Goal: Information Seeking & Learning: Learn about a topic

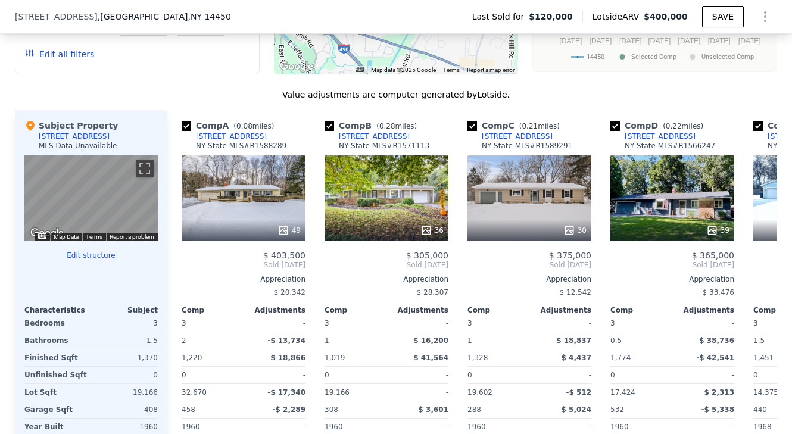
scroll to position [1085, 0]
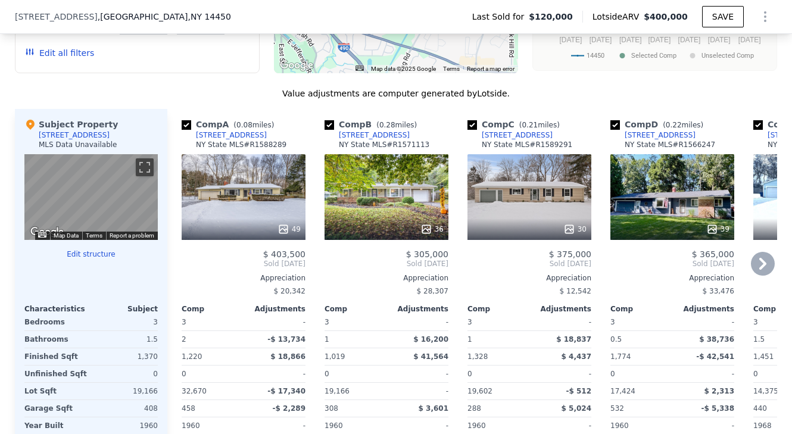
click at [758, 260] on icon at bounding box center [763, 264] width 24 height 24
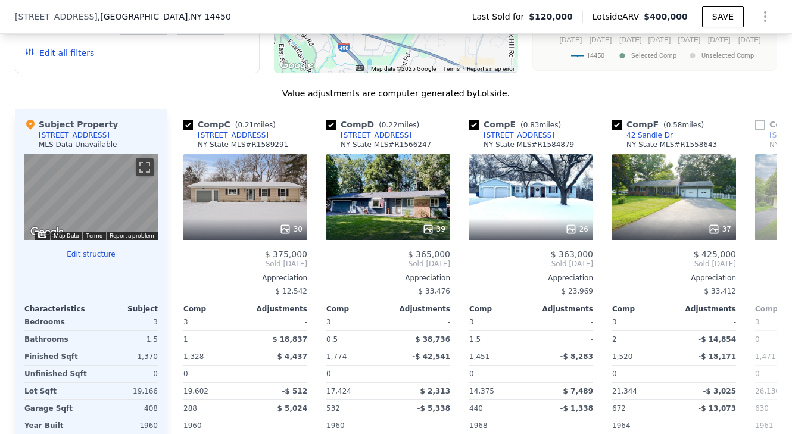
scroll to position [0, 286]
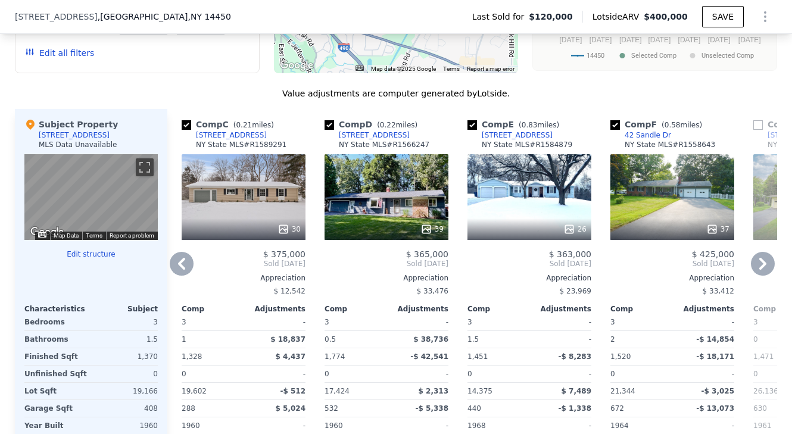
click at [760, 262] on icon at bounding box center [763, 264] width 24 height 24
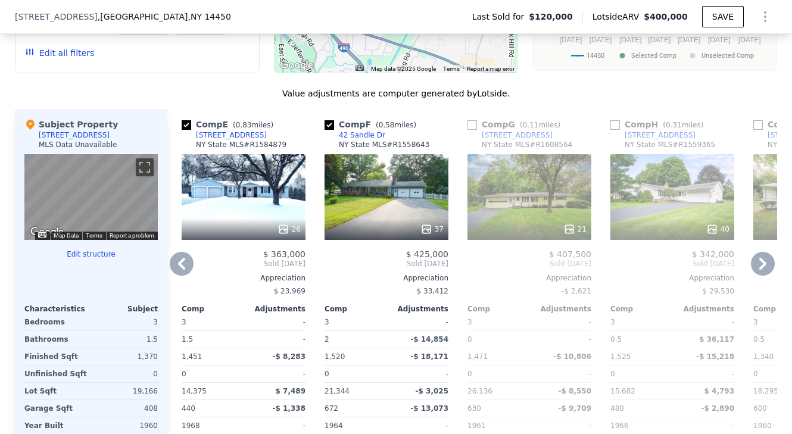
click at [761, 263] on icon at bounding box center [763, 264] width 24 height 24
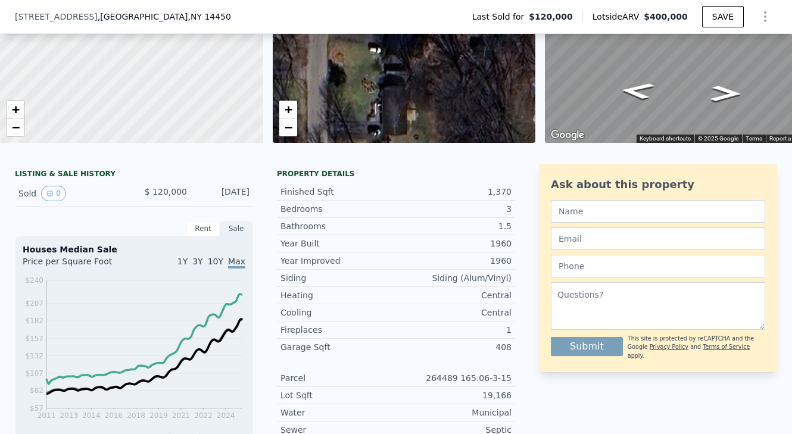
scroll to position [0, 0]
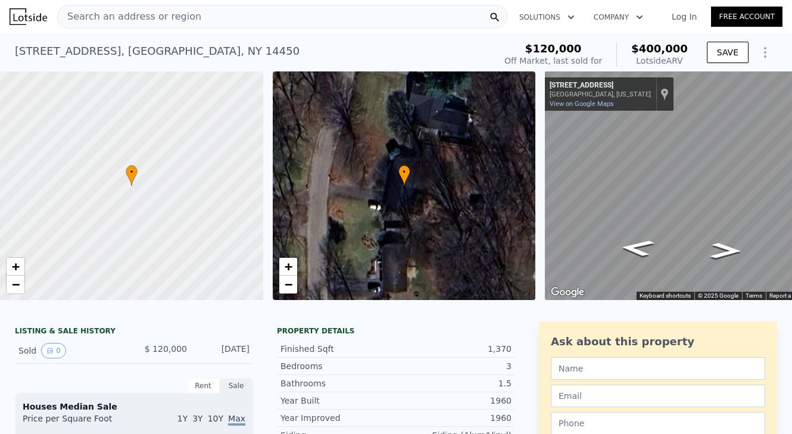
click at [306, 21] on div "Search an address or region" at bounding box center [282, 17] width 450 height 24
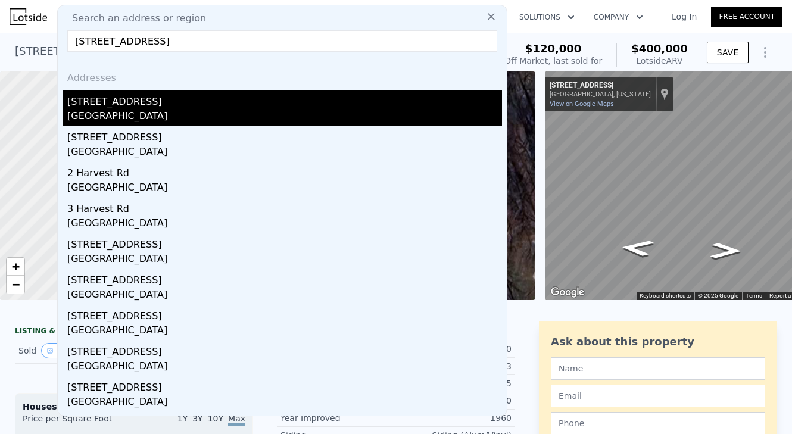
type input "[STREET_ADDRESS]"
click at [203, 101] on div "[STREET_ADDRESS]" at bounding box center [284, 99] width 435 height 19
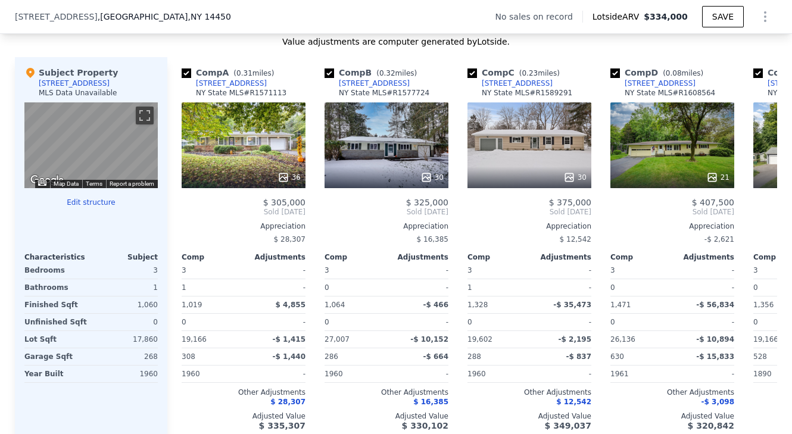
scroll to position [1129, 0]
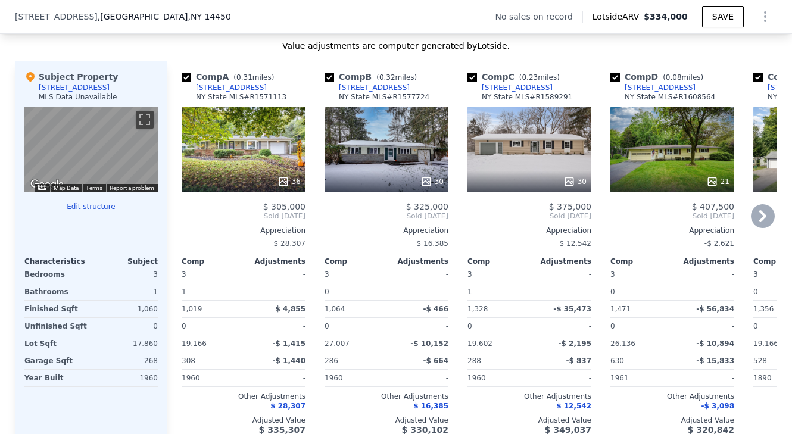
click at [219, 83] on div "[STREET_ADDRESS]" at bounding box center [231, 88] width 71 height 10
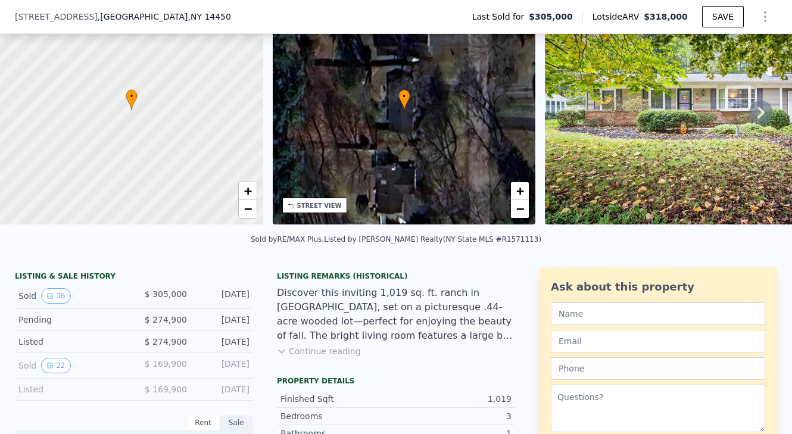
scroll to position [74, 0]
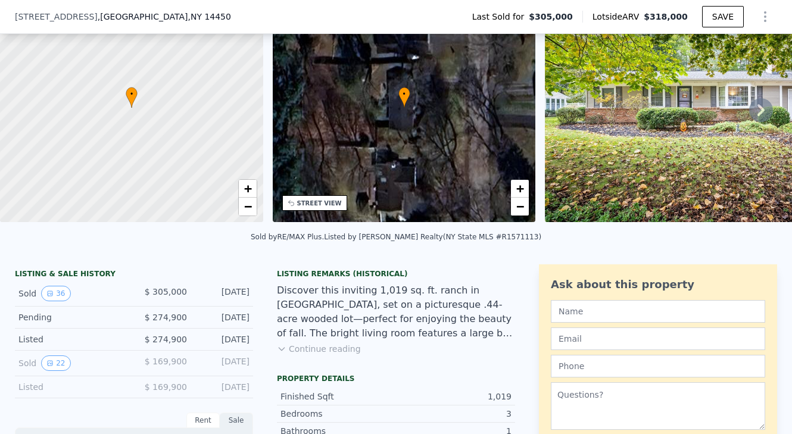
click at [309, 344] on button "Continue reading" at bounding box center [319, 349] width 84 height 12
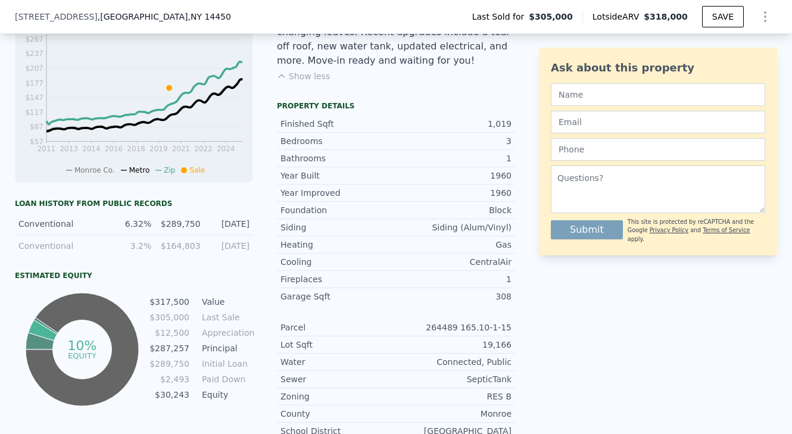
scroll to position [181, 0]
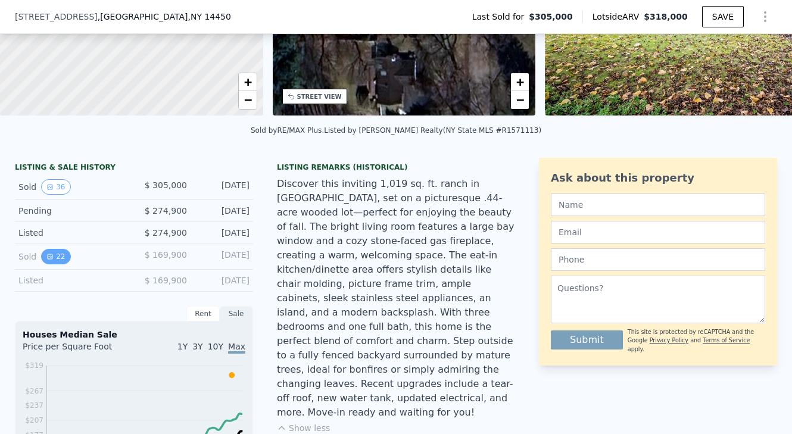
click at [63, 258] on button "22" at bounding box center [55, 256] width 29 height 15
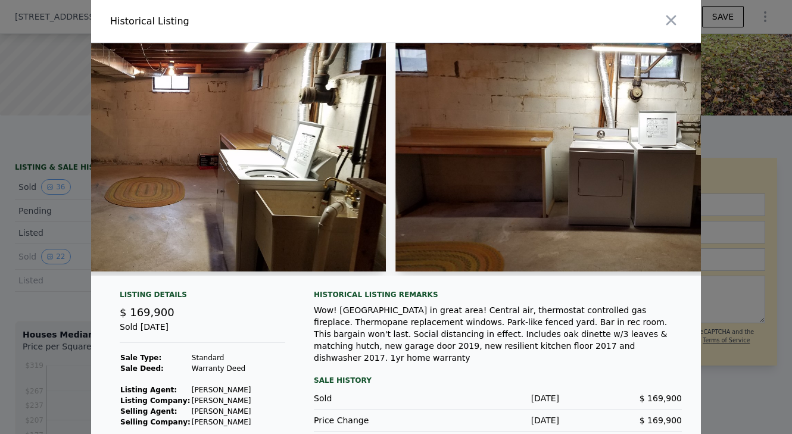
scroll to position [0, 5513]
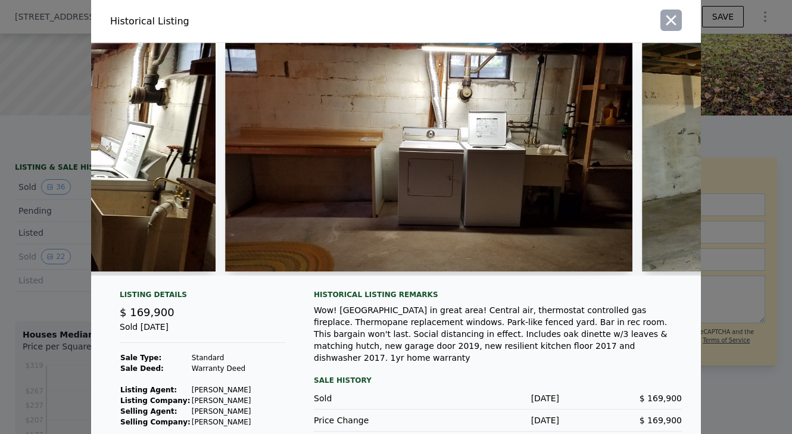
click at [664, 24] on icon "button" at bounding box center [671, 20] width 17 height 17
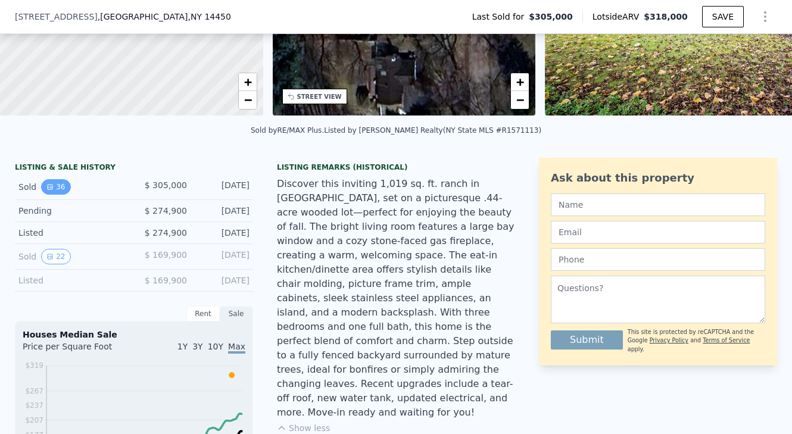
click at [58, 190] on button "36" at bounding box center [55, 186] width 29 height 15
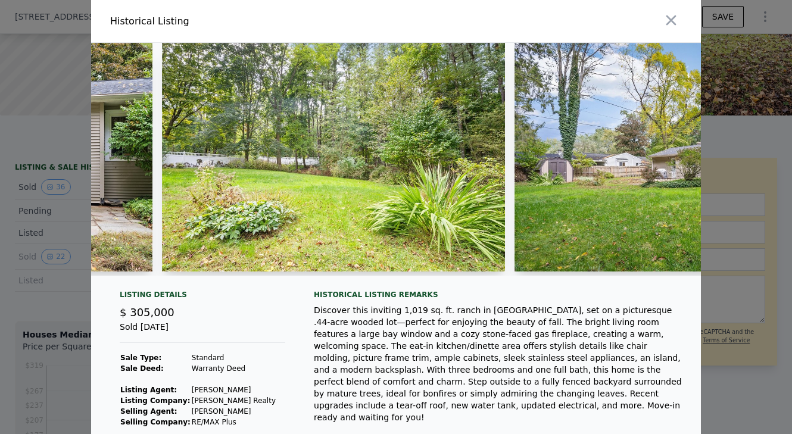
scroll to position [0, 10364]
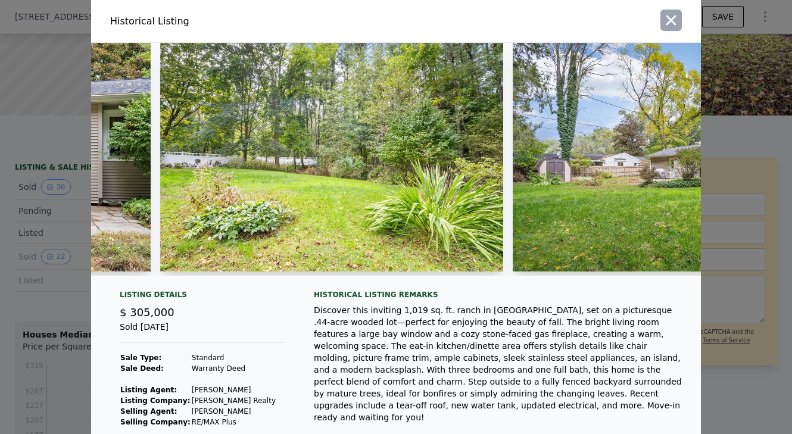
click at [674, 17] on icon "button" at bounding box center [672, 20] width 10 height 10
